Goal: Information Seeking & Learning: Learn about a topic

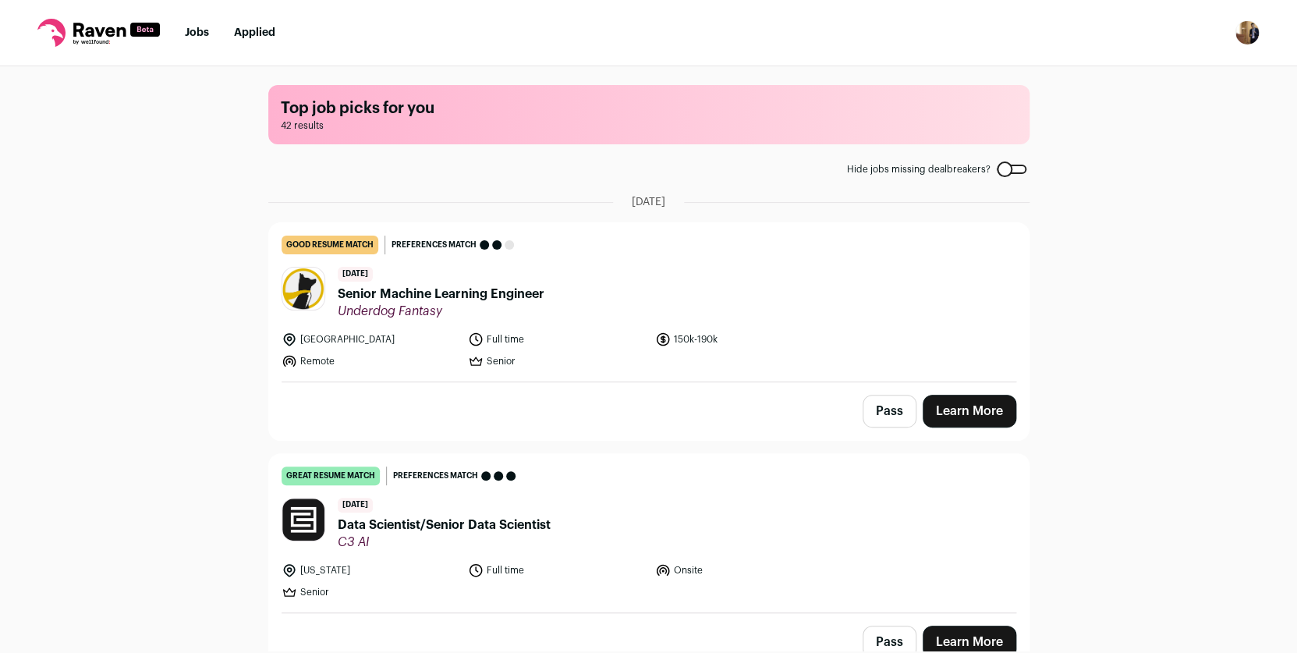
click at [210, 439] on div "Top job picks for you 42 results Hide jobs missing dealbreakers? August 24th, 2…" at bounding box center [648, 358] width 1297 height 584
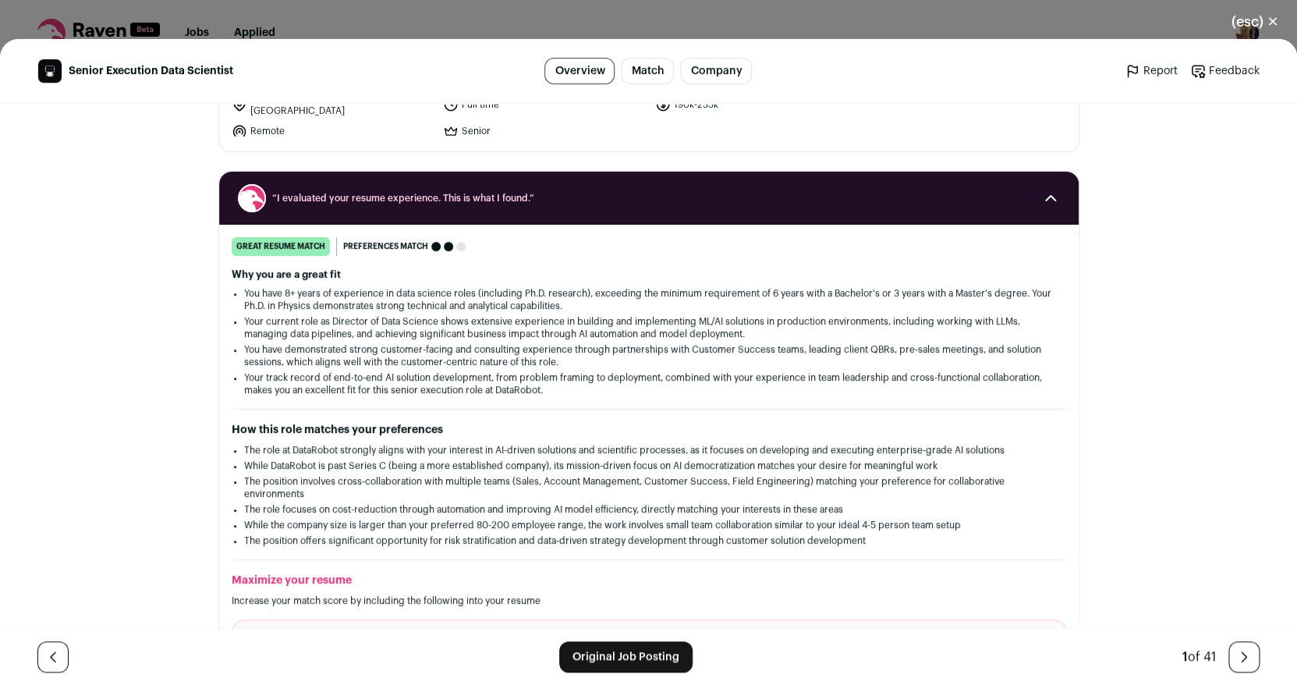
scroll to position [147, 0]
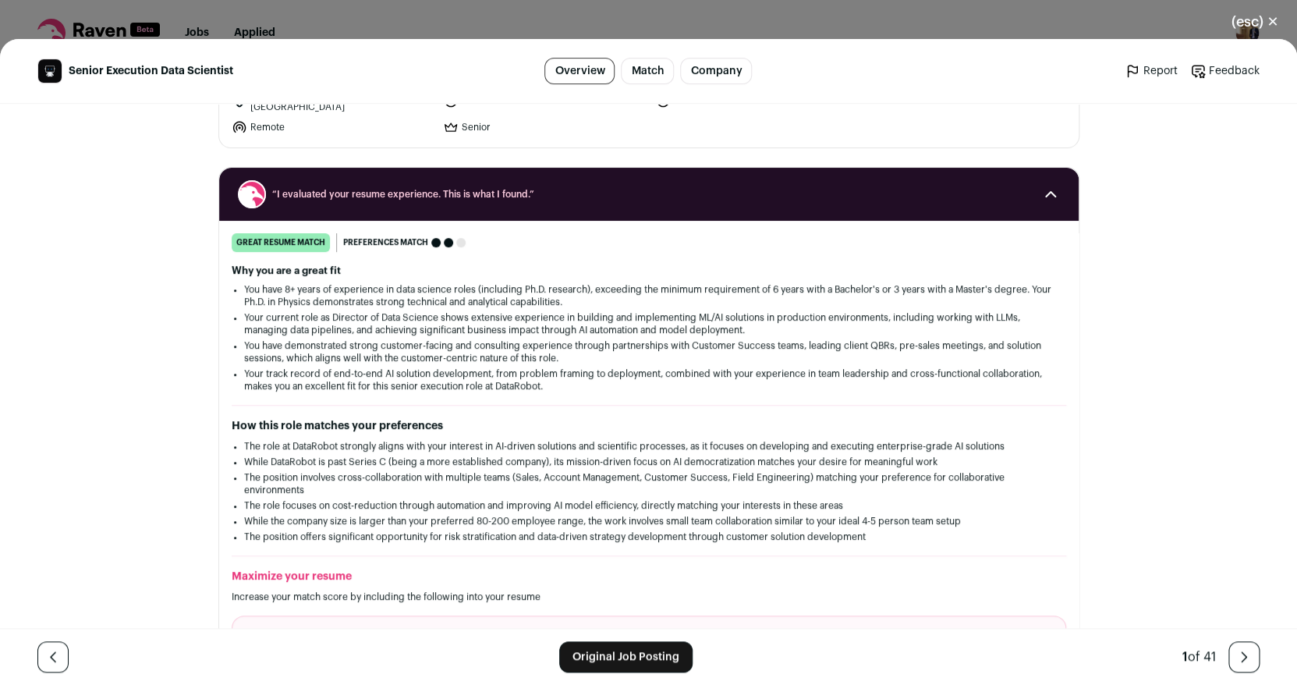
click at [619, 662] on link "Original Job Posting" at bounding box center [625, 656] width 133 height 31
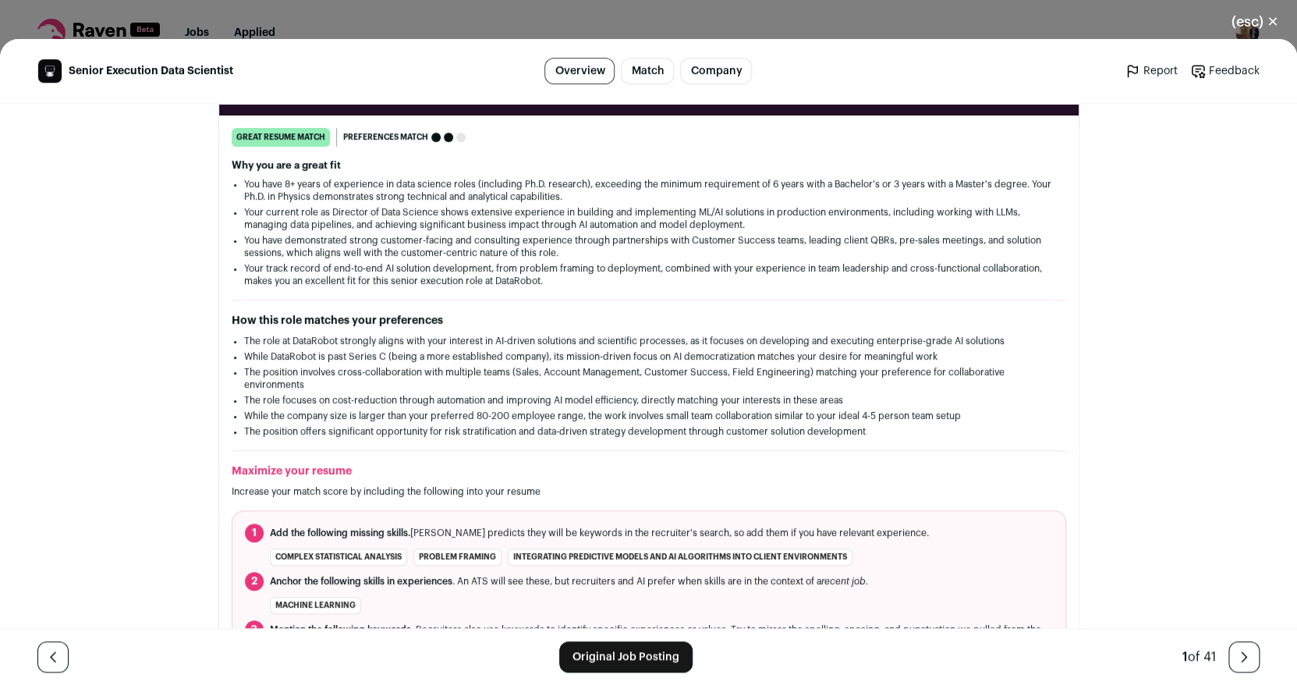
scroll to position [440, 0]
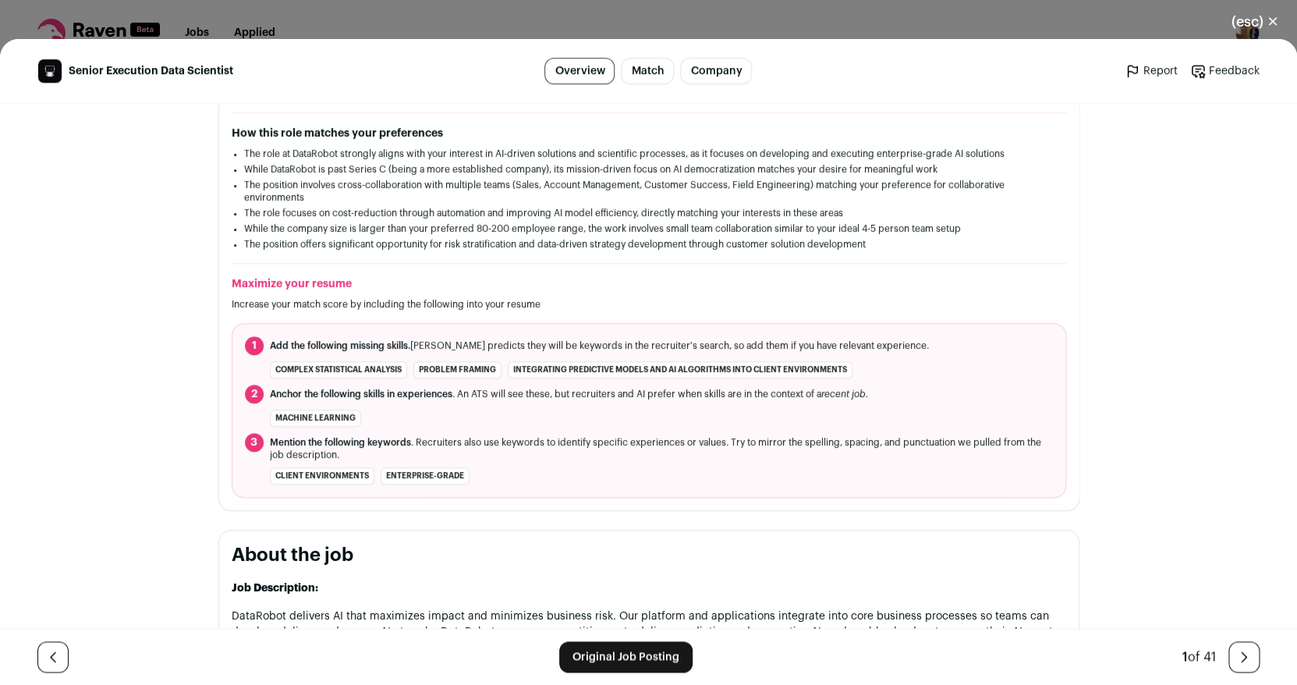
click at [379, 365] on li "complex statistical analysis" at bounding box center [338, 369] width 137 height 17
click at [433, 370] on li "problem framing" at bounding box center [457, 369] width 88 height 17
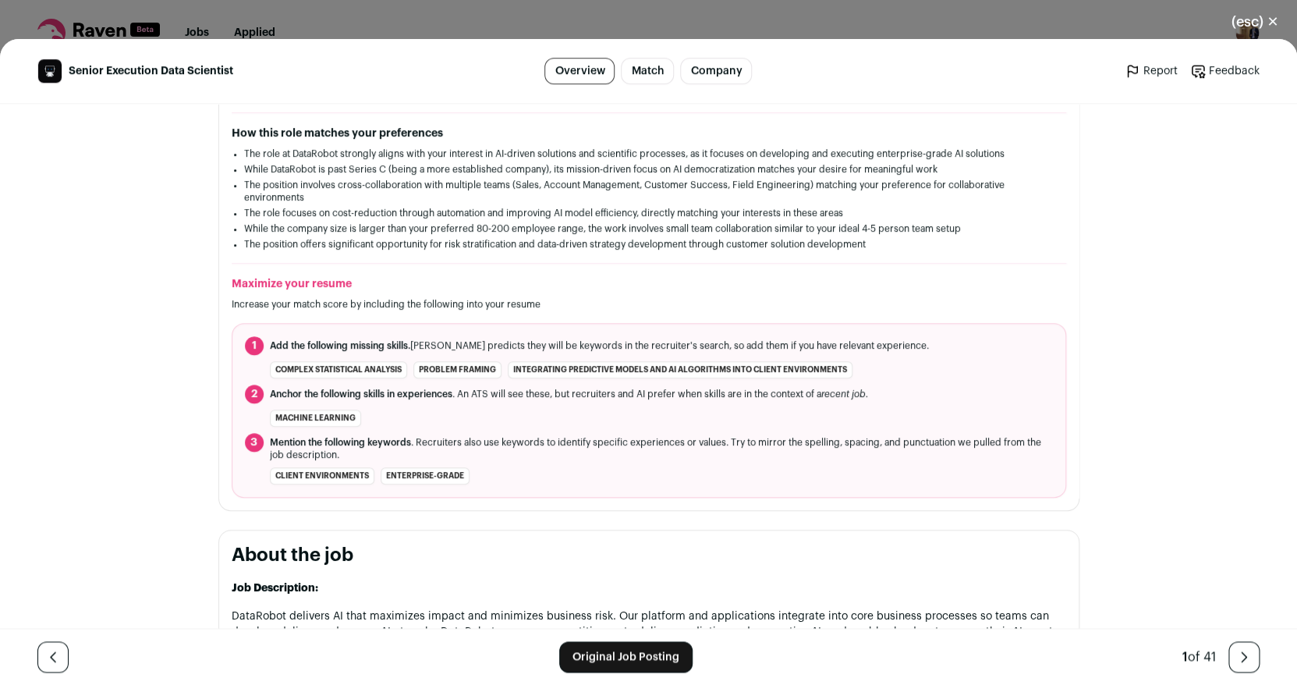
click at [433, 370] on li "problem framing" at bounding box center [457, 369] width 88 height 17
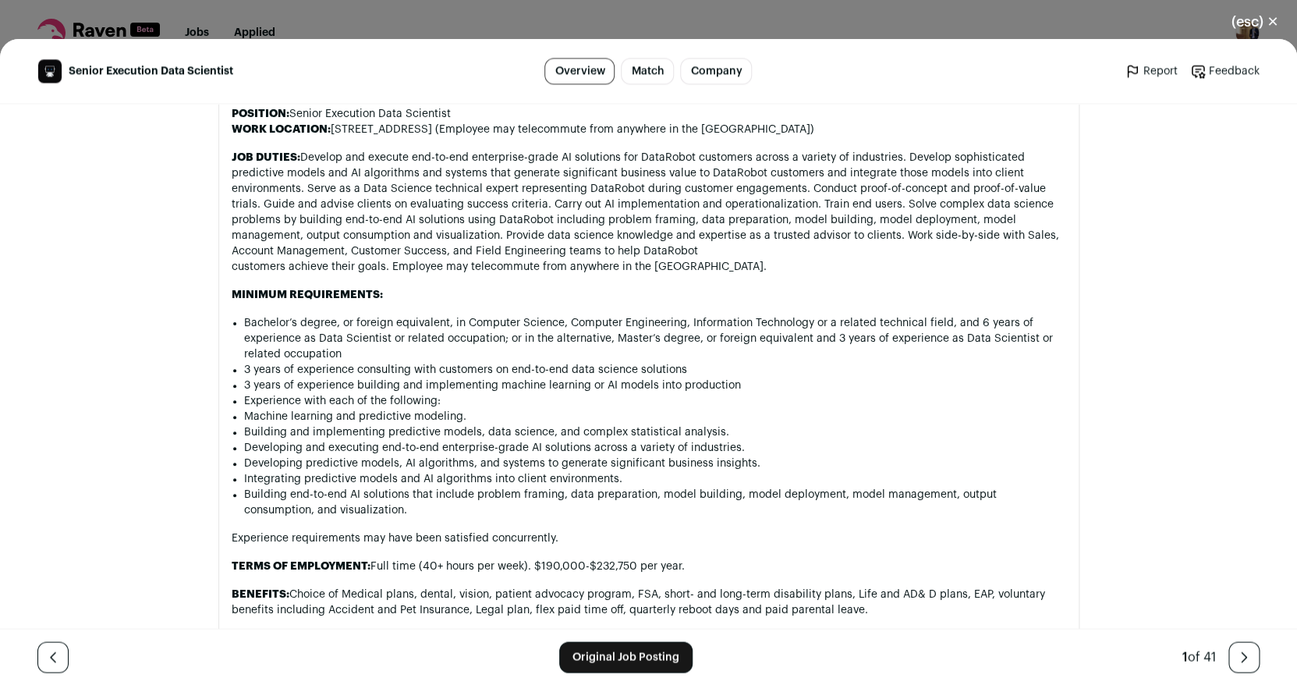
scroll to position [1006, 0]
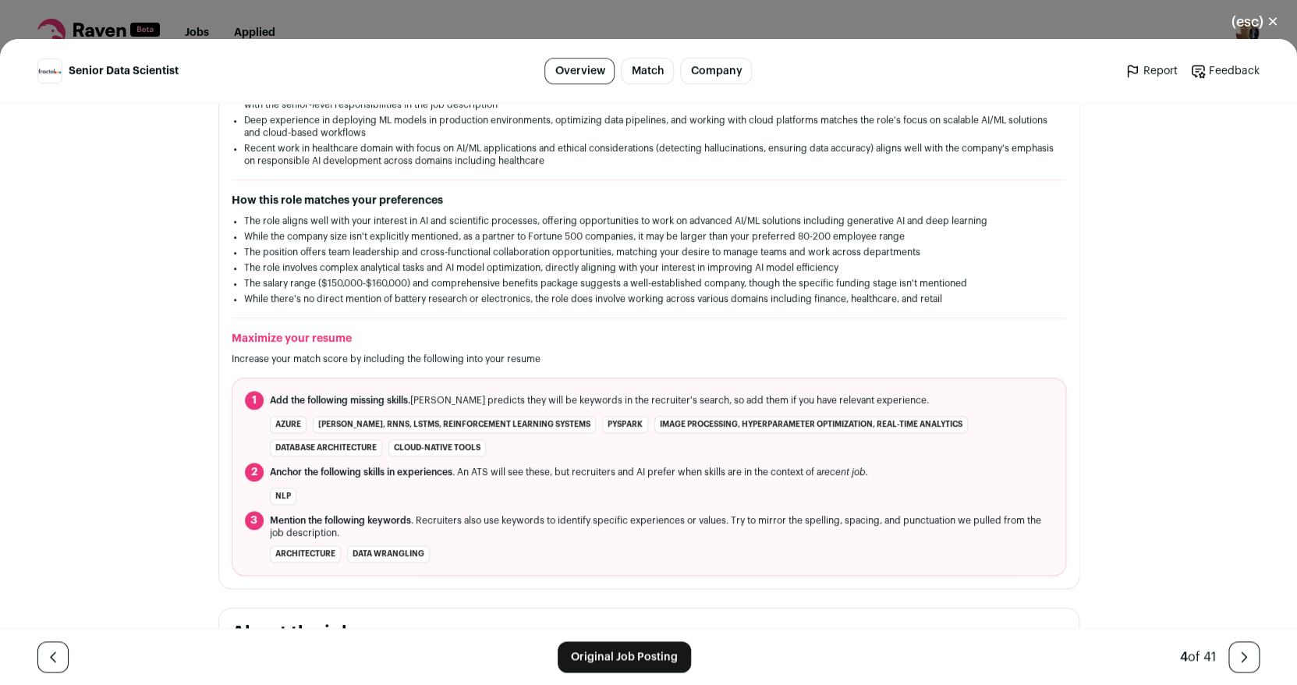
scroll to position [371, 0]
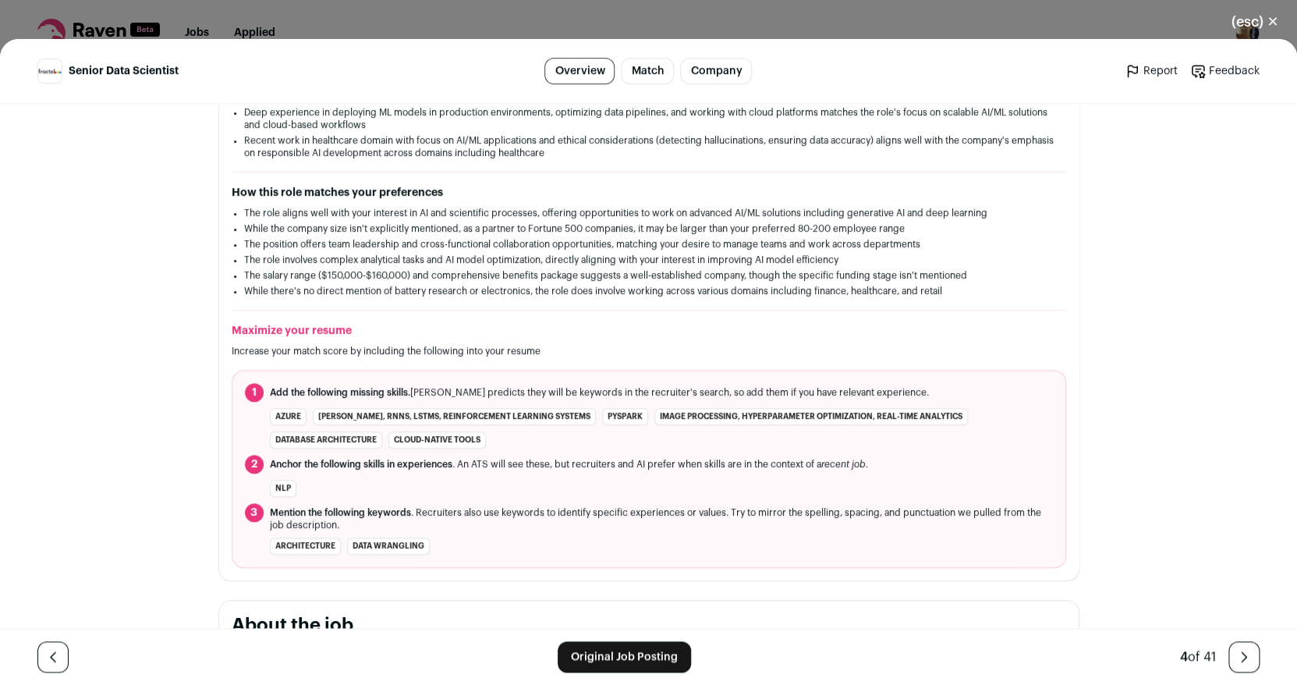
click at [605, 655] on link "Original Job Posting" at bounding box center [624, 656] width 133 height 31
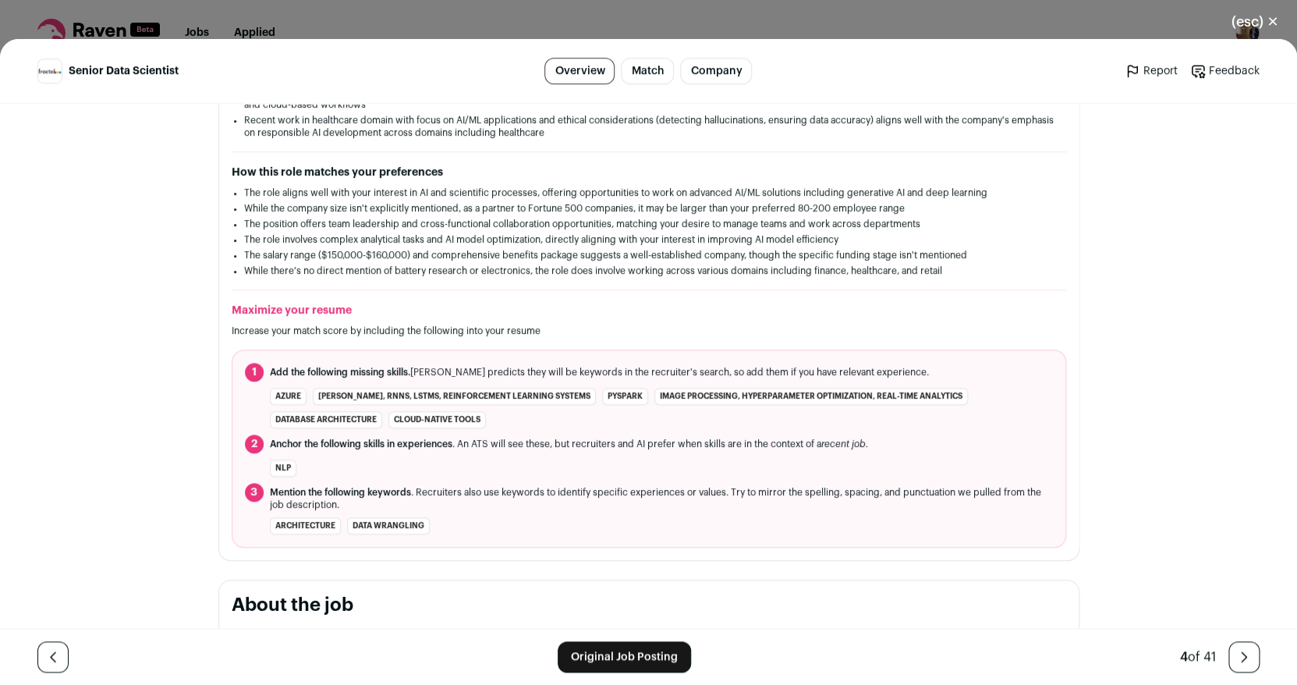
scroll to position [399, 0]
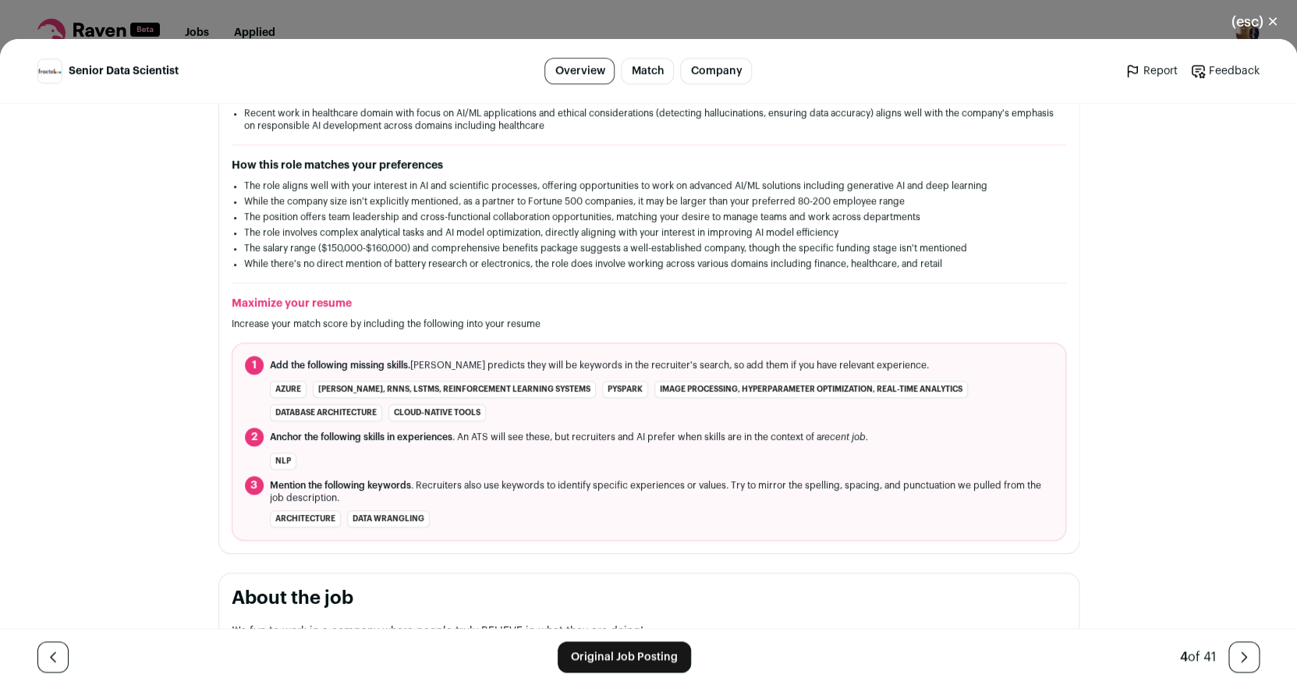
click at [393, 525] on li "data wrangling" at bounding box center [388, 518] width 83 height 17
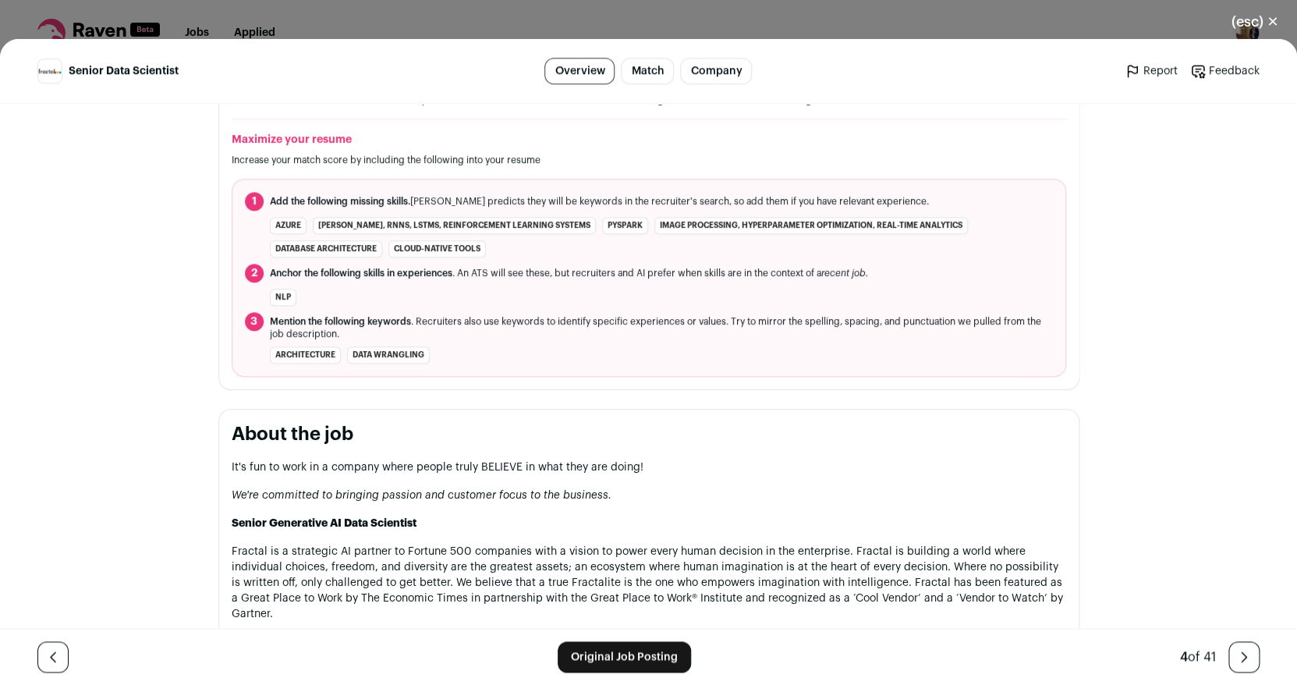
scroll to position [568, 0]
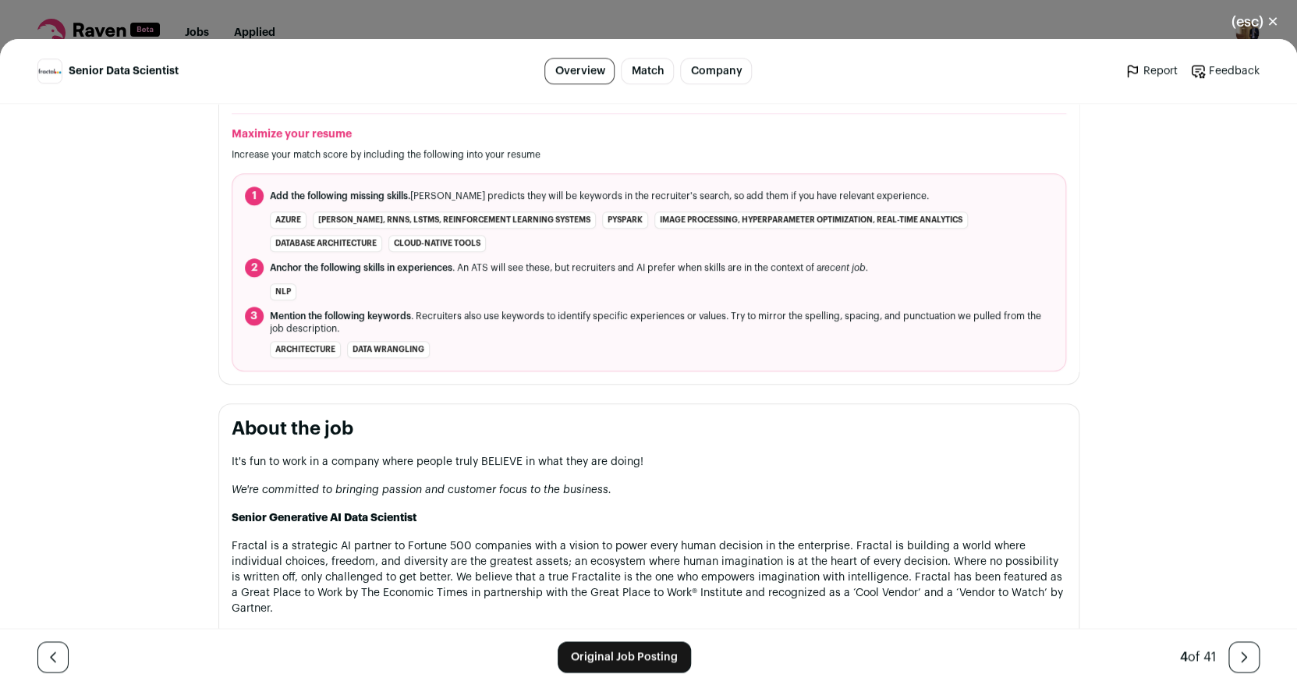
click at [419, 397] on div "Fractal [URL] Public / Private Private Valuation $2.44B Company size 5,001-10,0…" at bounding box center [649, 695] width 936 height 2319
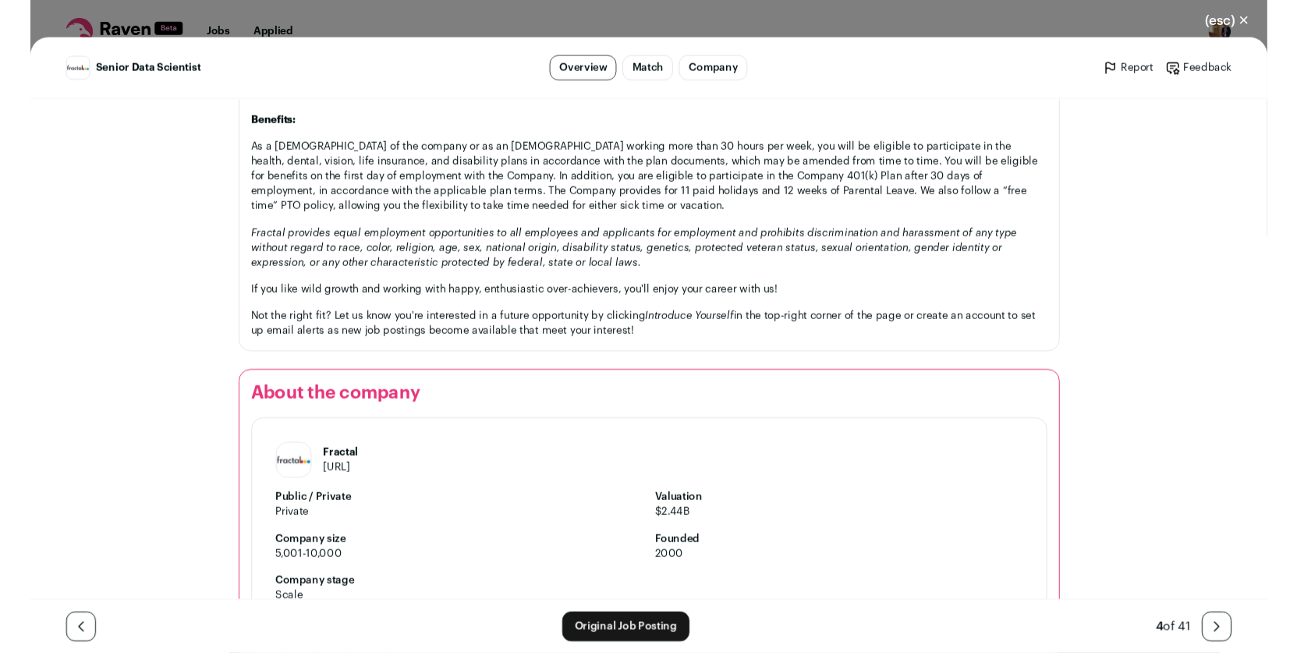
scroll to position [1815, 0]
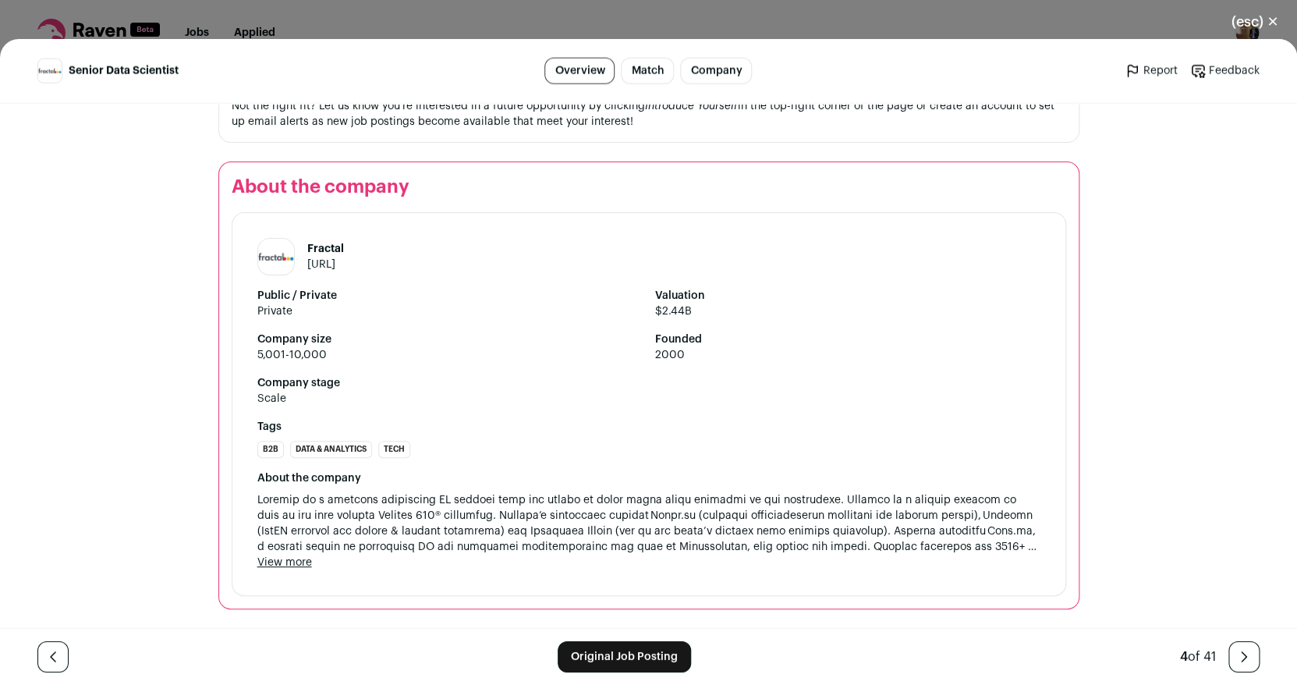
click at [1255, 20] on button "(esc) ✕" at bounding box center [1255, 22] width 84 height 34
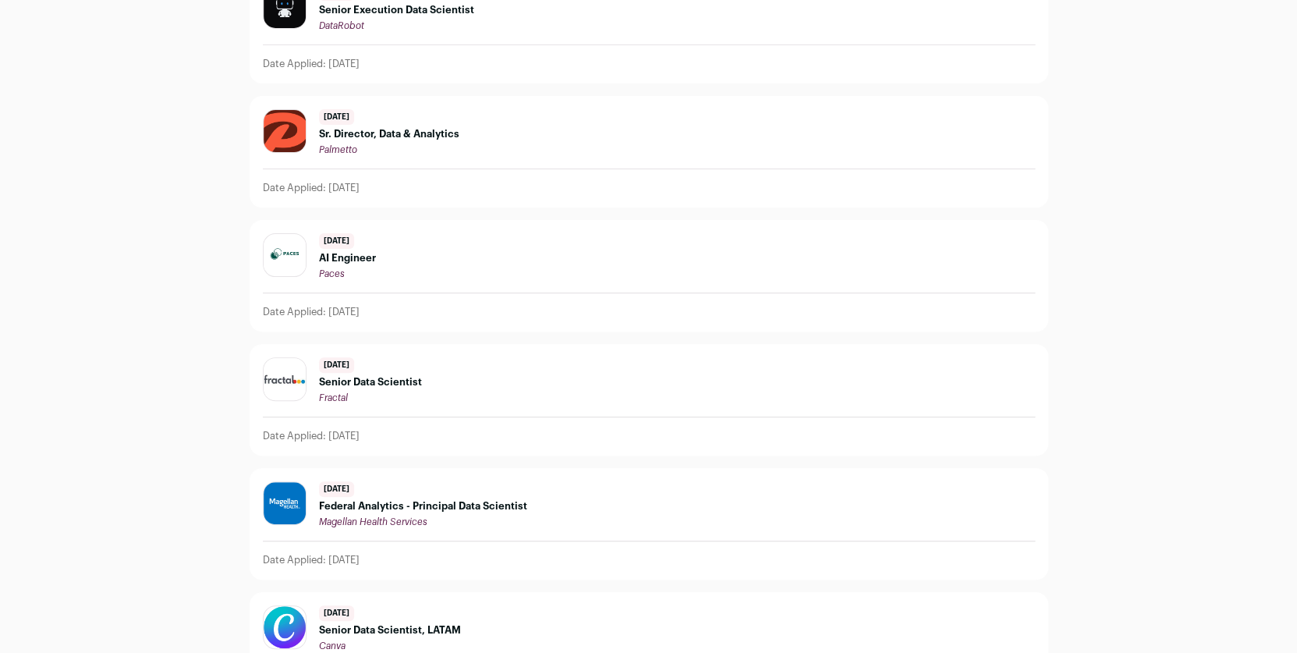
scroll to position [184, 0]
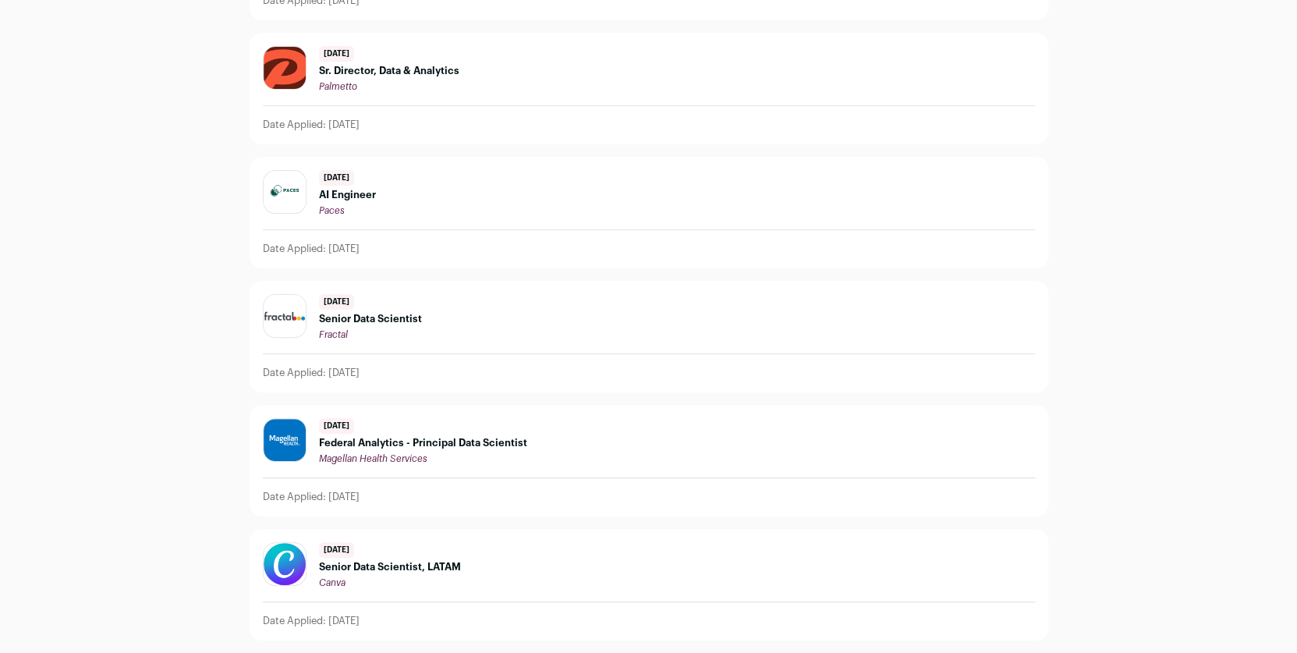
scroll to position [180, 0]
